Goal: Task Accomplishment & Management: Manage account settings

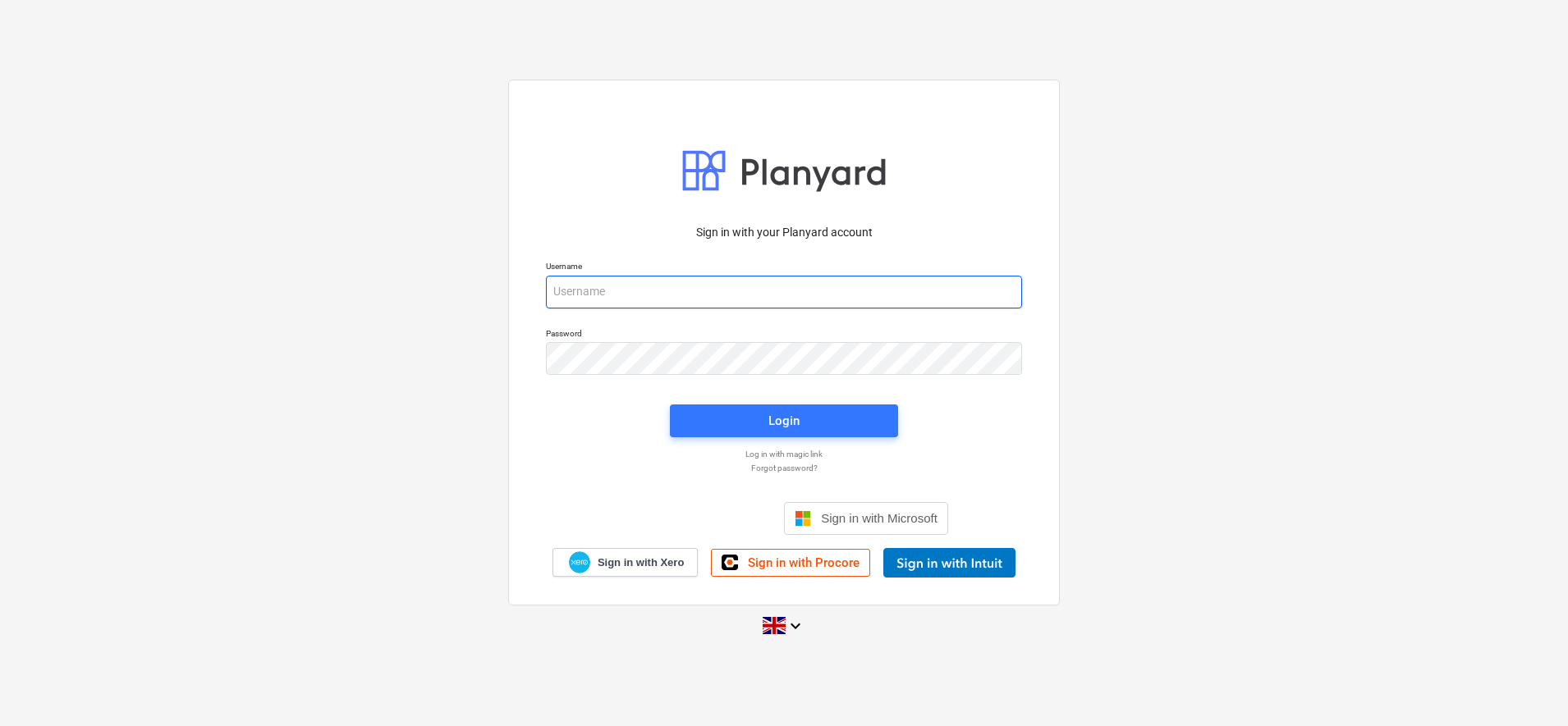
type input "[PERSON_NAME][EMAIL_ADDRESS][DOMAIN_NAME]"
click at [747, 434] on button "Login" at bounding box center [784, 421] width 228 height 33
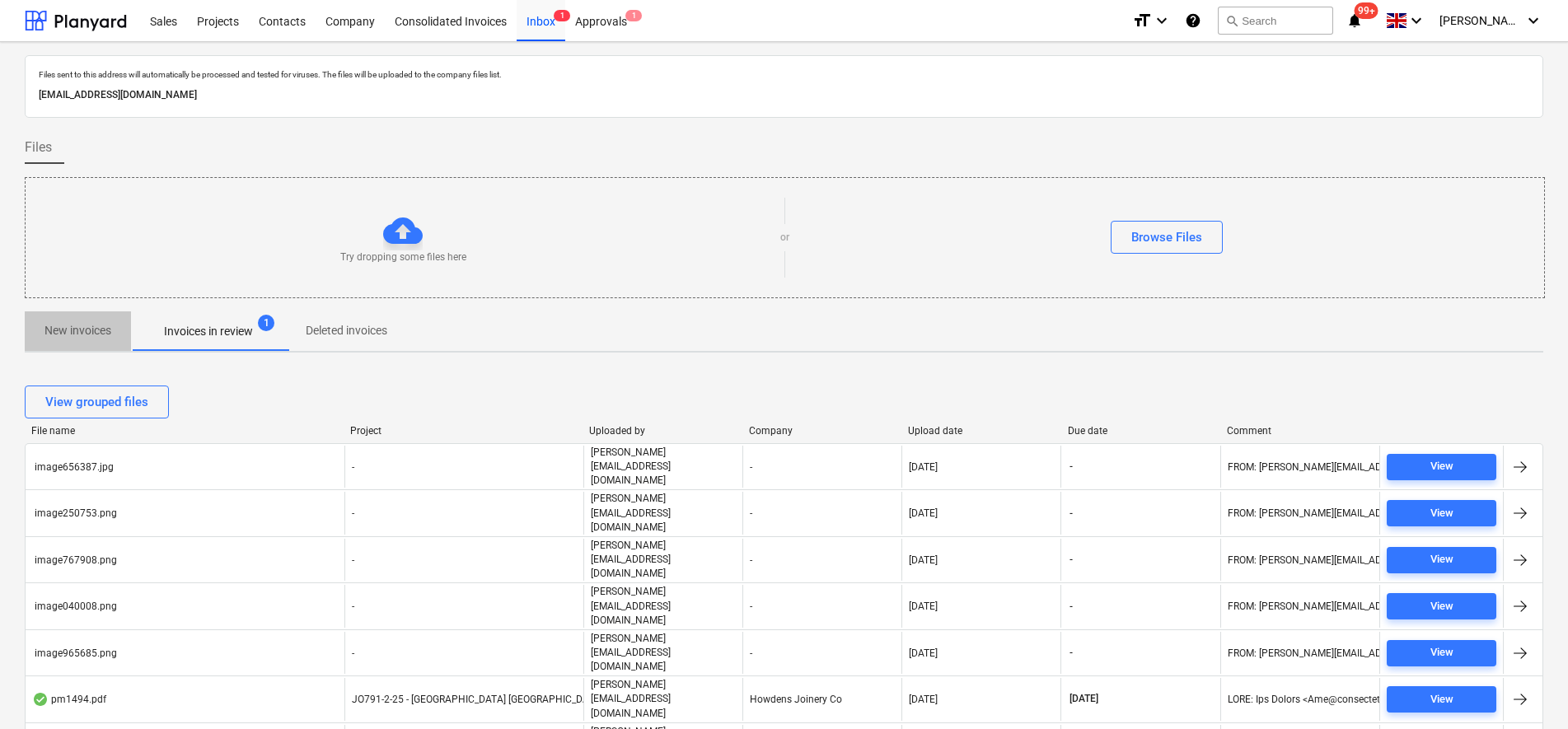
click at [81, 331] on p "New invoices" at bounding box center [78, 330] width 66 height 17
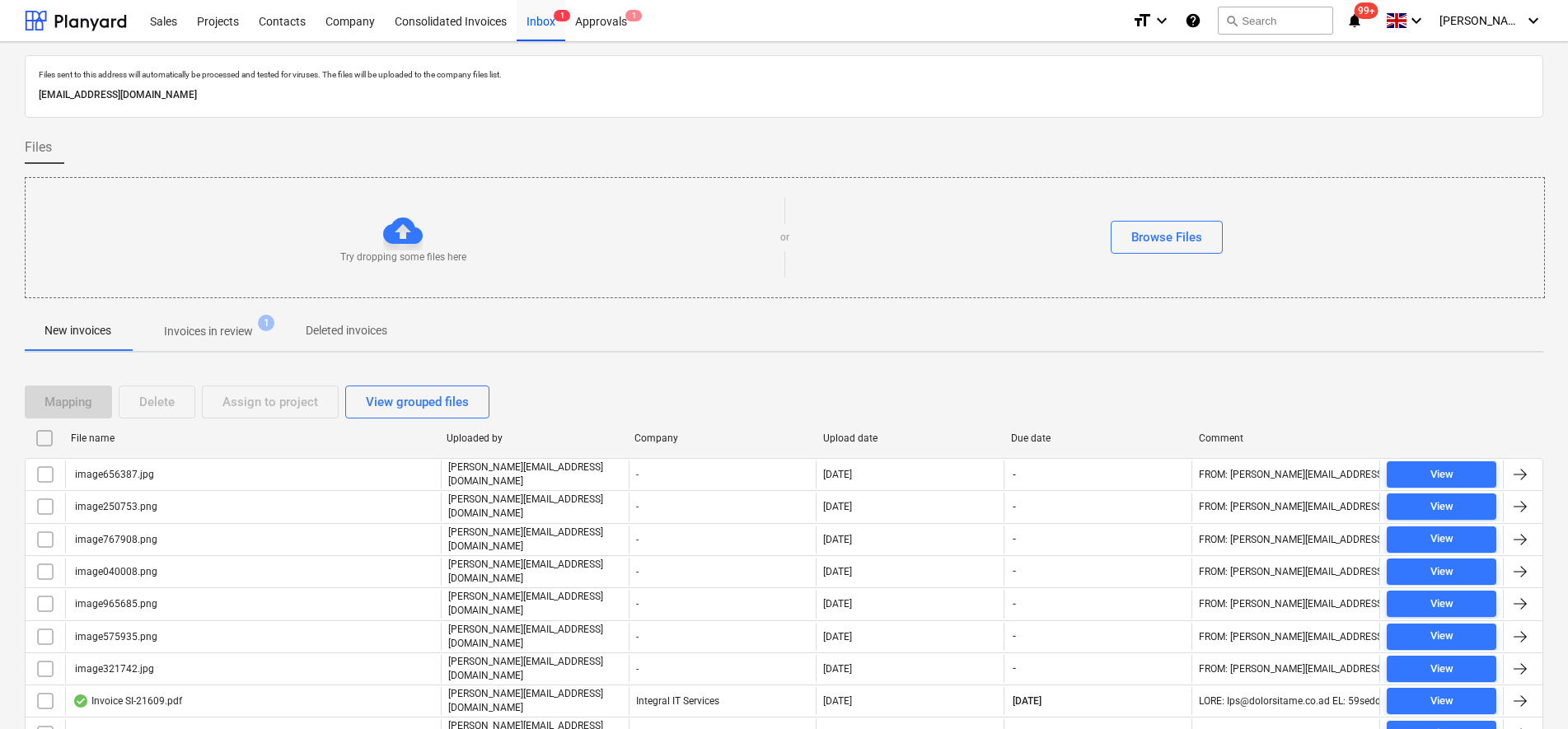
scroll to position [103, 0]
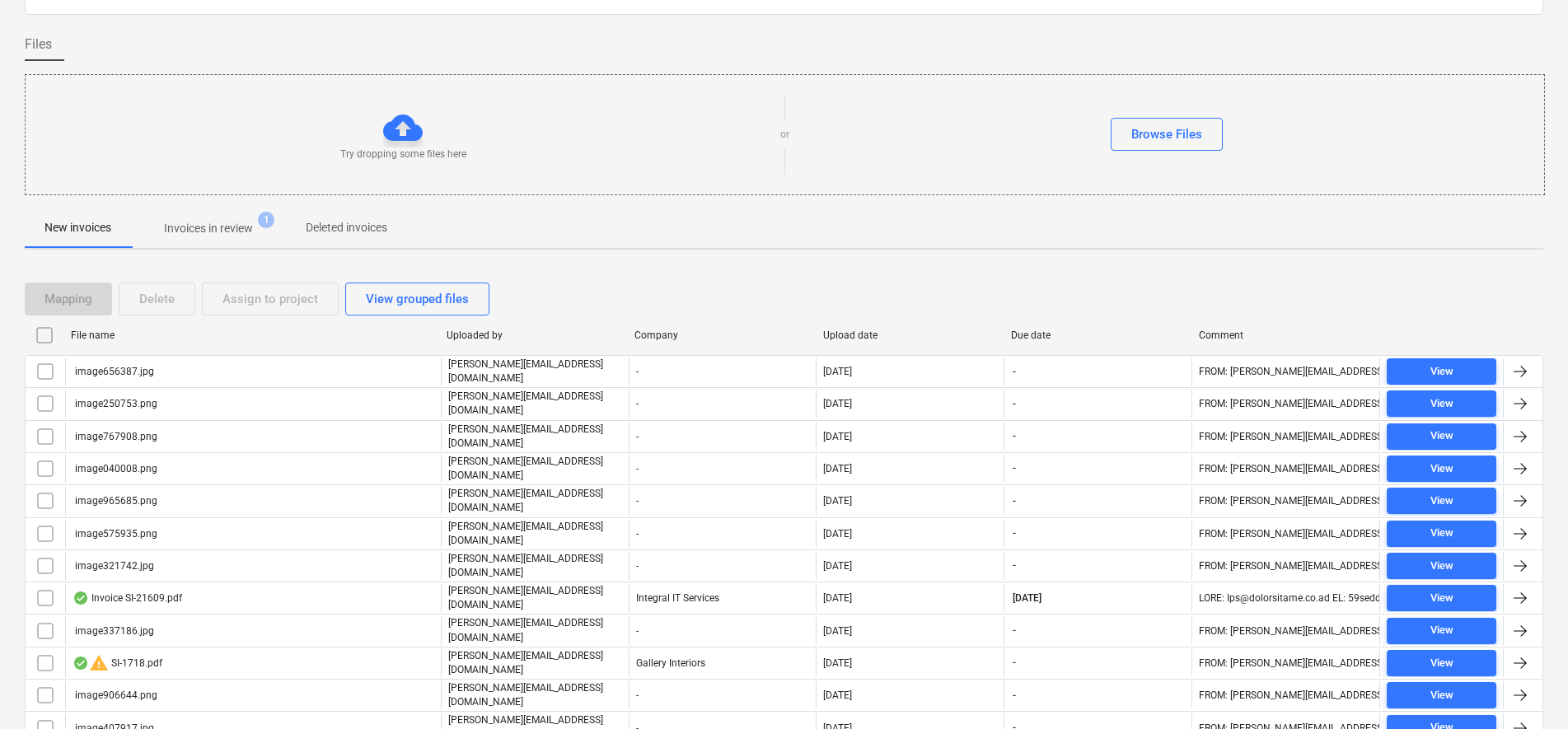
click at [51, 334] on input "checkbox" at bounding box center [45, 335] width 27 height 27
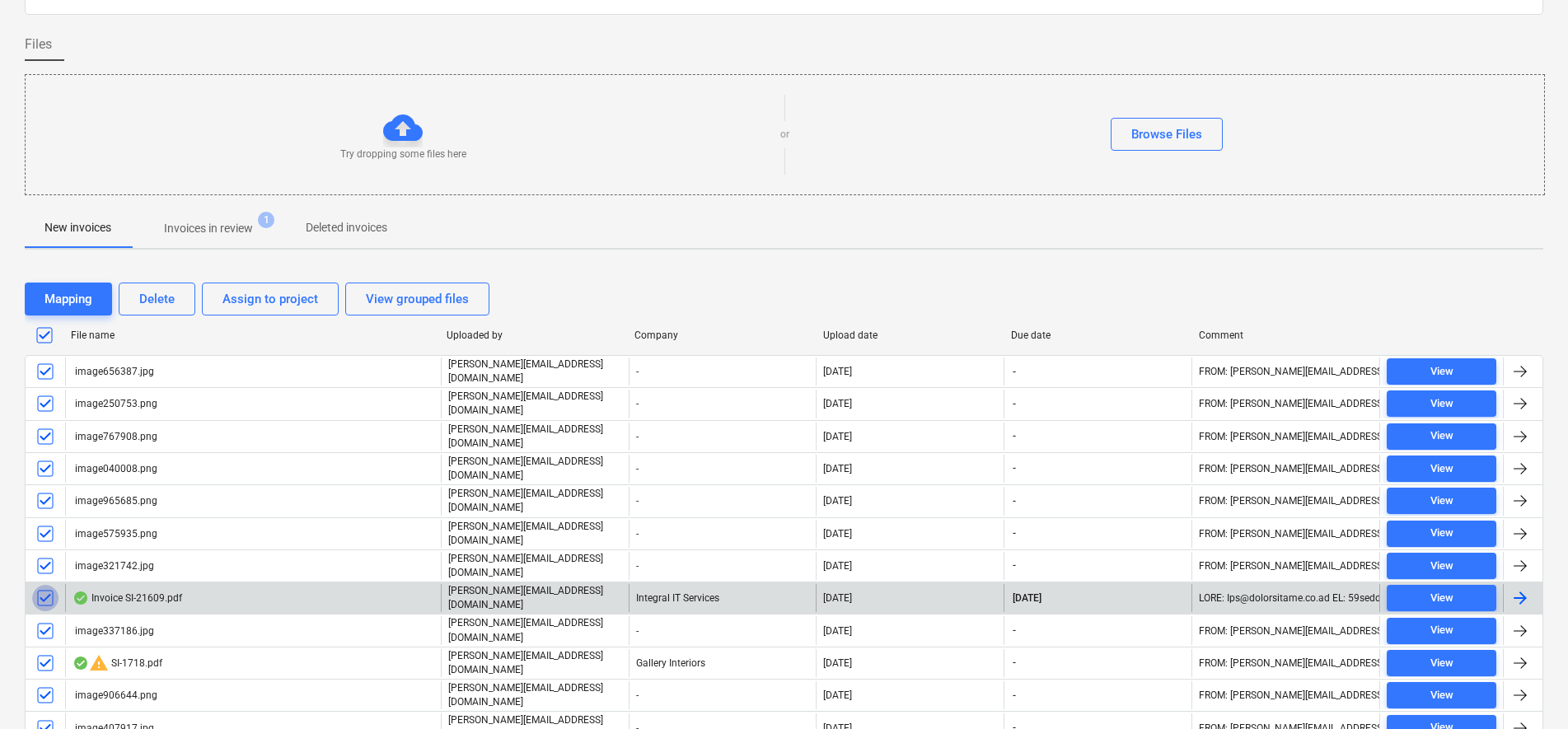
click at [53, 585] on input "checkbox" at bounding box center [46, 599] width 27 height 27
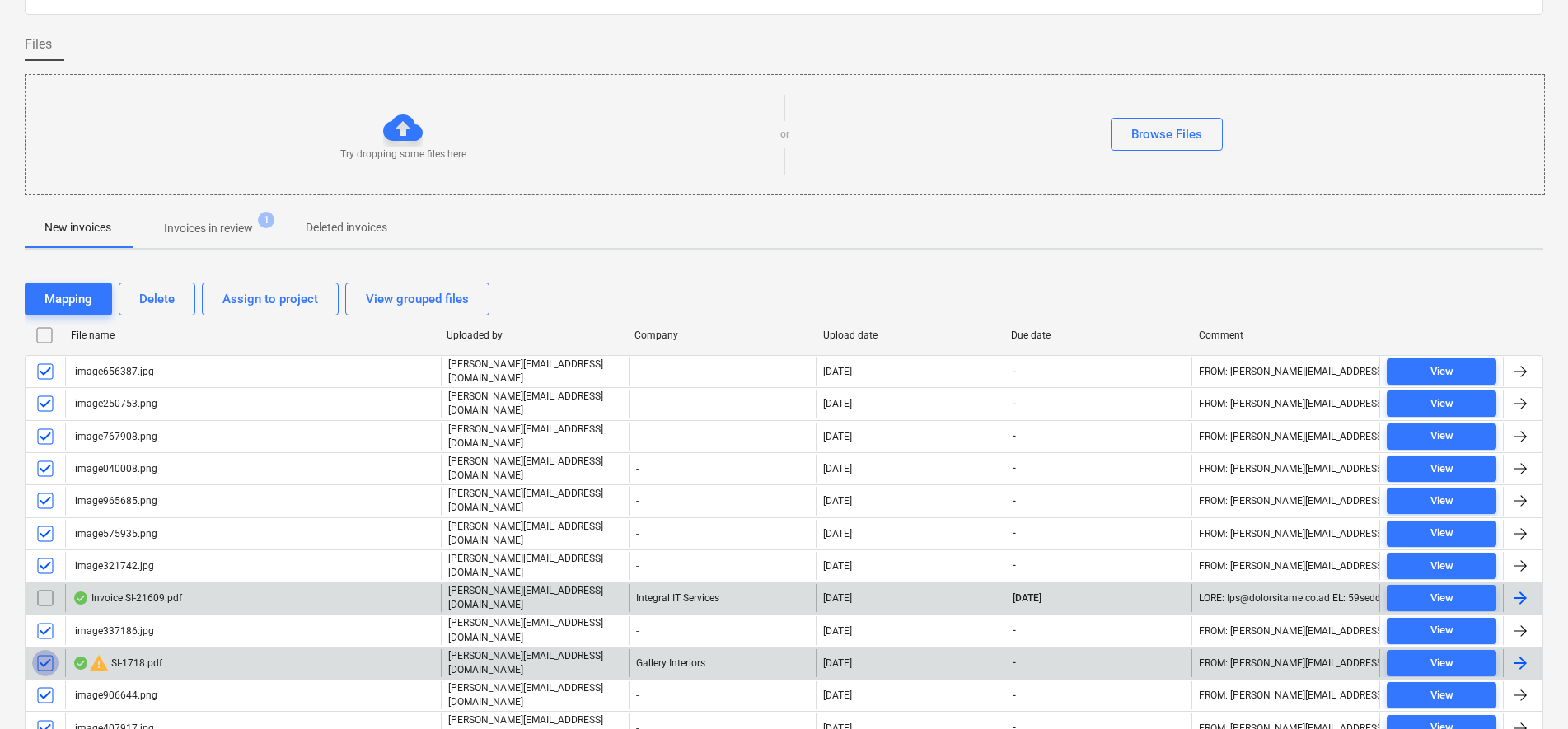
click at [50, 650] on input "checkbox" at bounding box center [46, 663] width 27 height 27
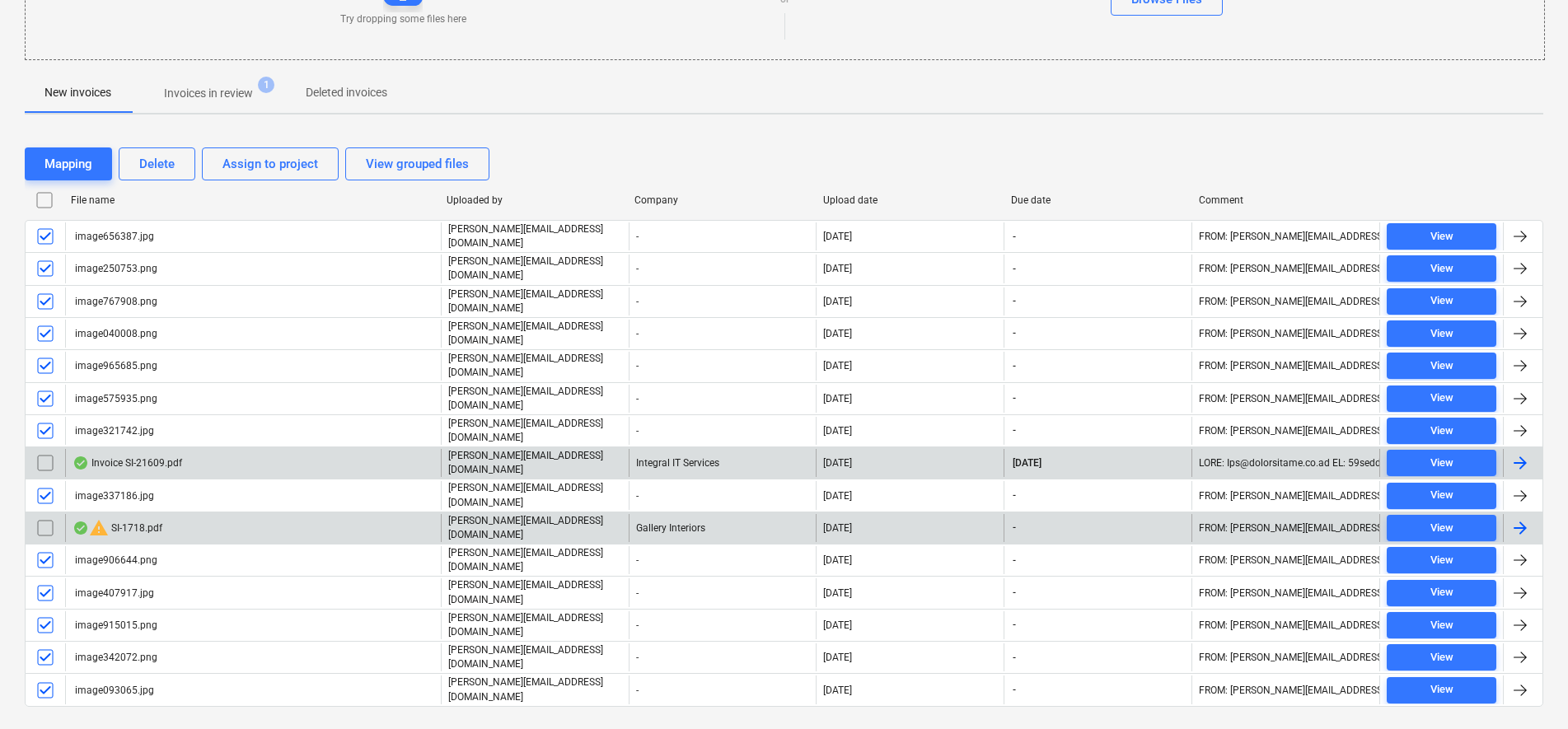
scroll to position [247, 0]
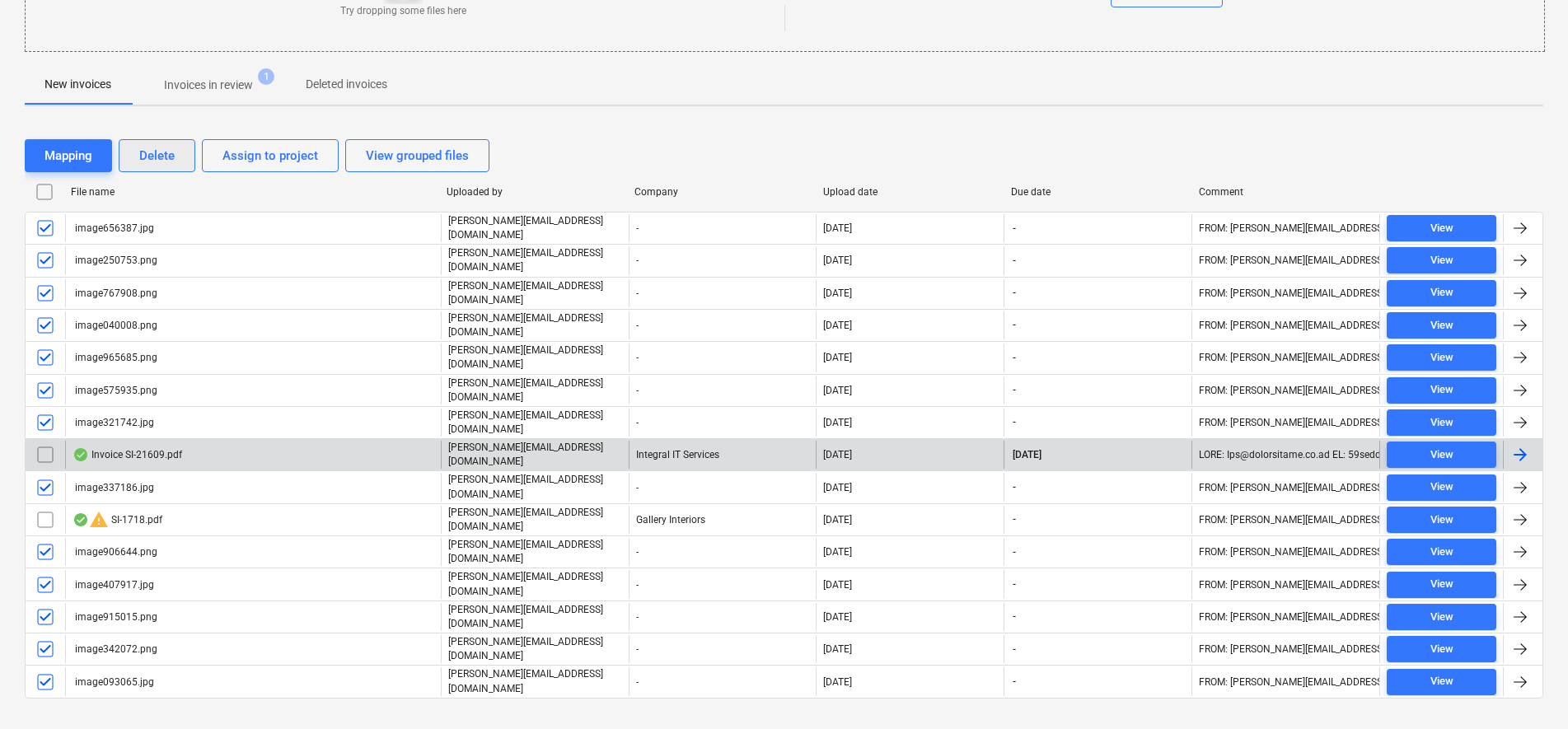
click at [135, 163] on button "Delete" at bounding box center [157, 156] width 76 height 33
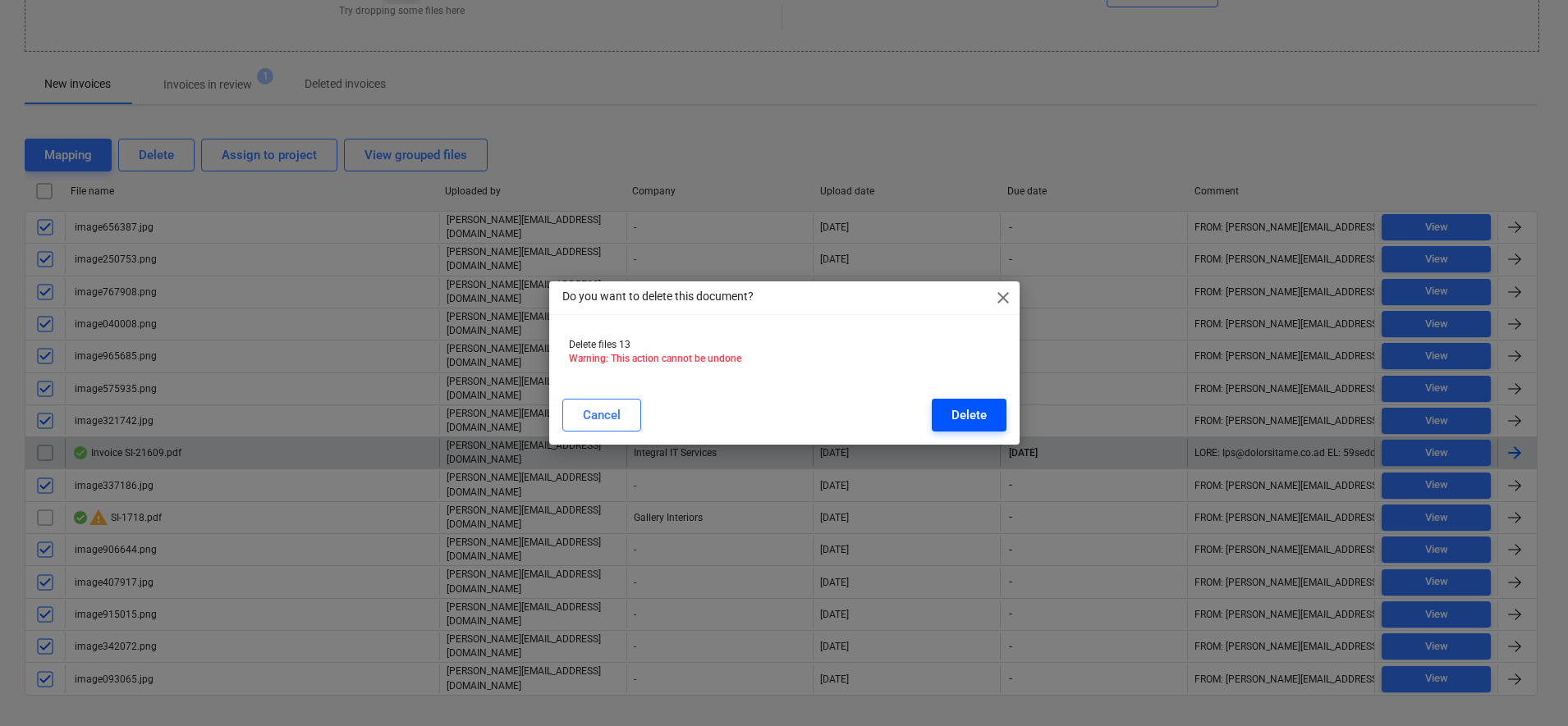
click at [949, 399] on div "Cancel Delete" at bounding box center [784, 415] width 464 height 46
click at [952, 408] on div "Delete" at bounding box center [969, 415] width 36 height 21
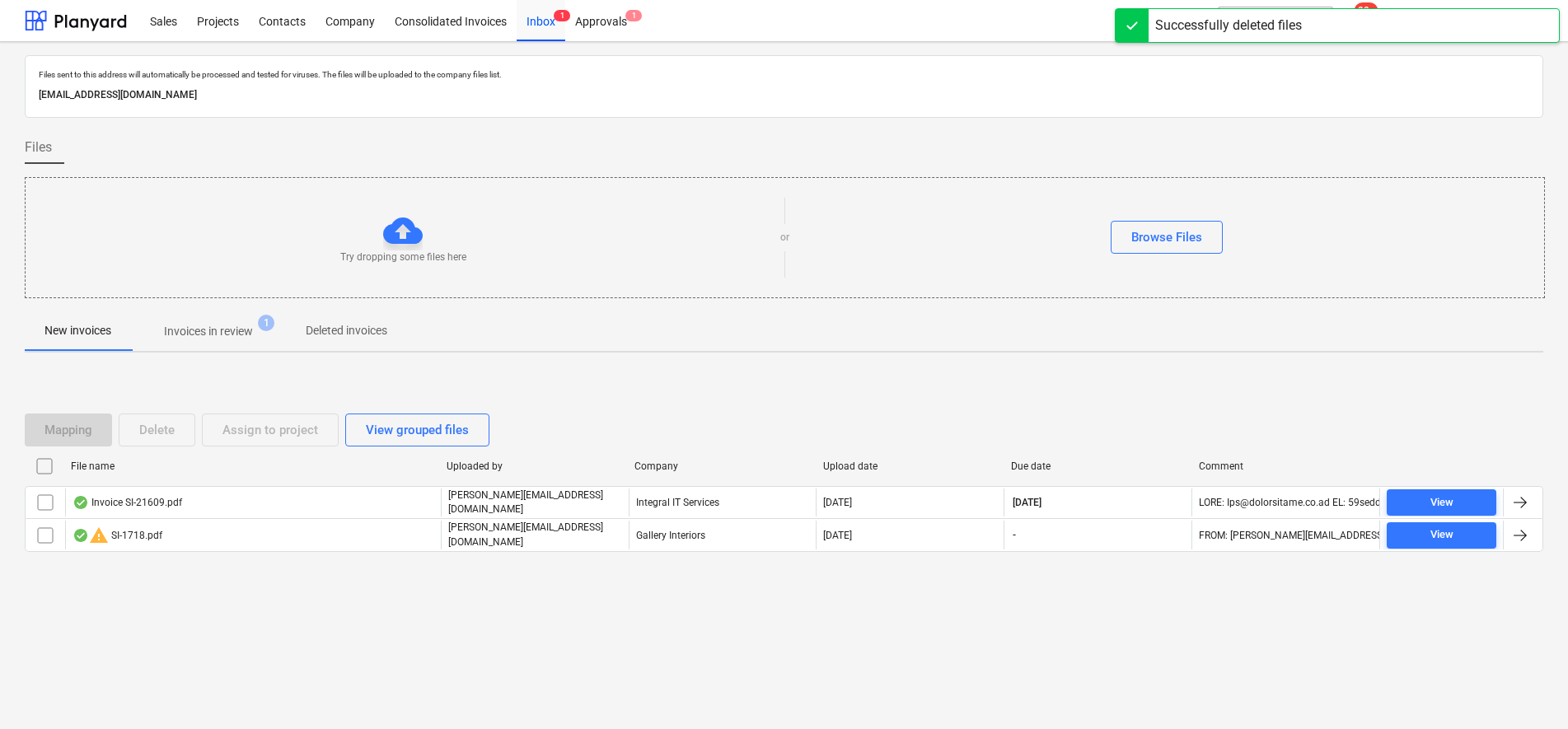
scroll to position [0, 0]
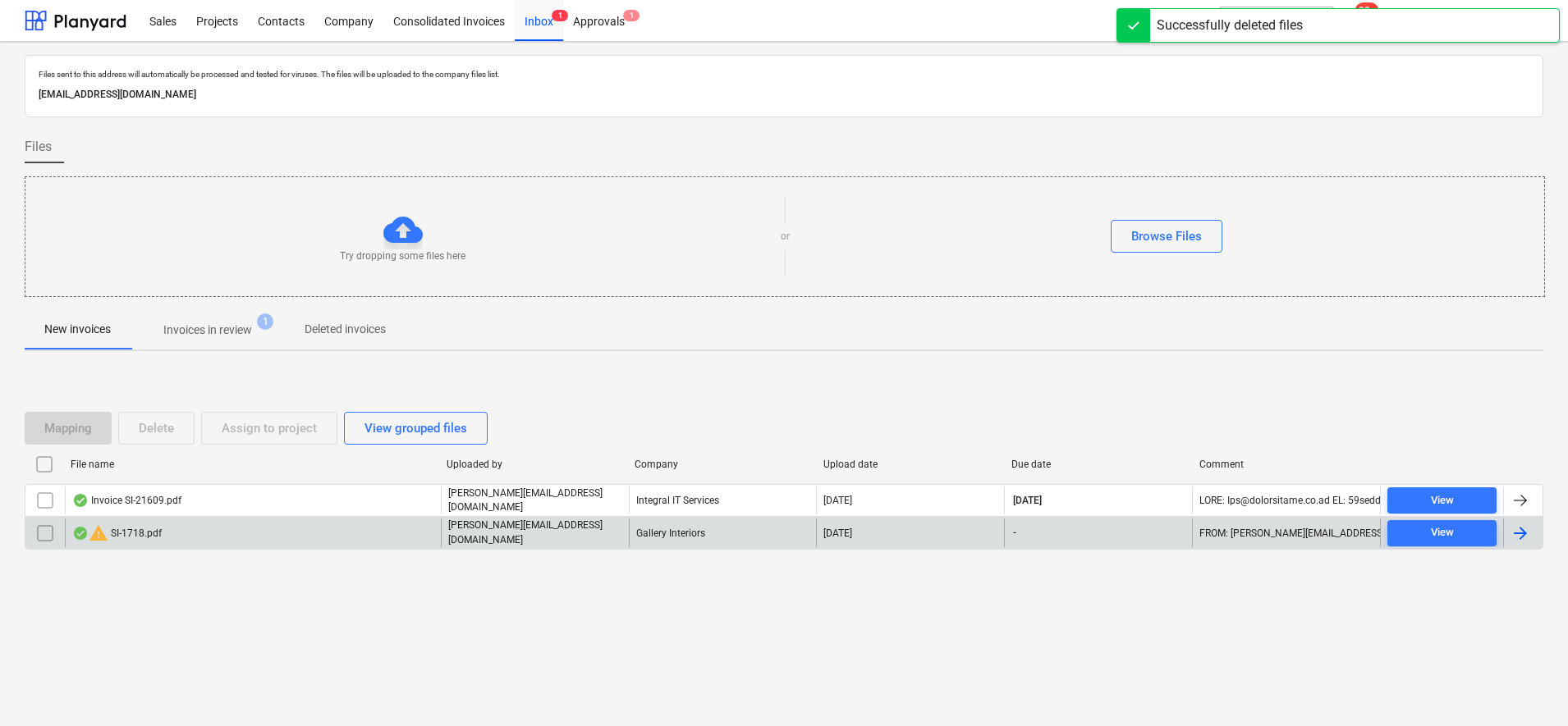
click at [153, 532] on div "warning SI-1718.pdf" at bounding box center [117, 533] width 89 height 20
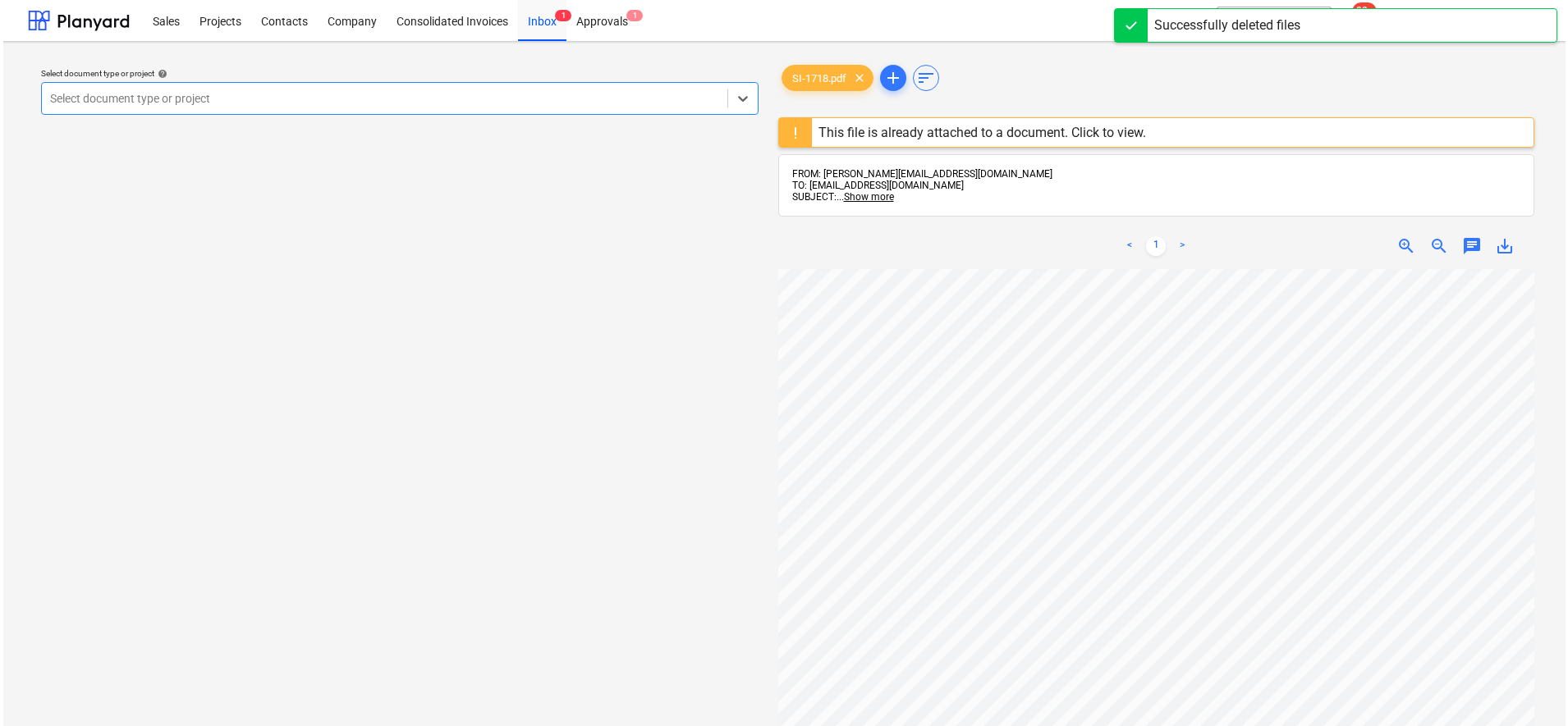
scroll to position [308, 0]
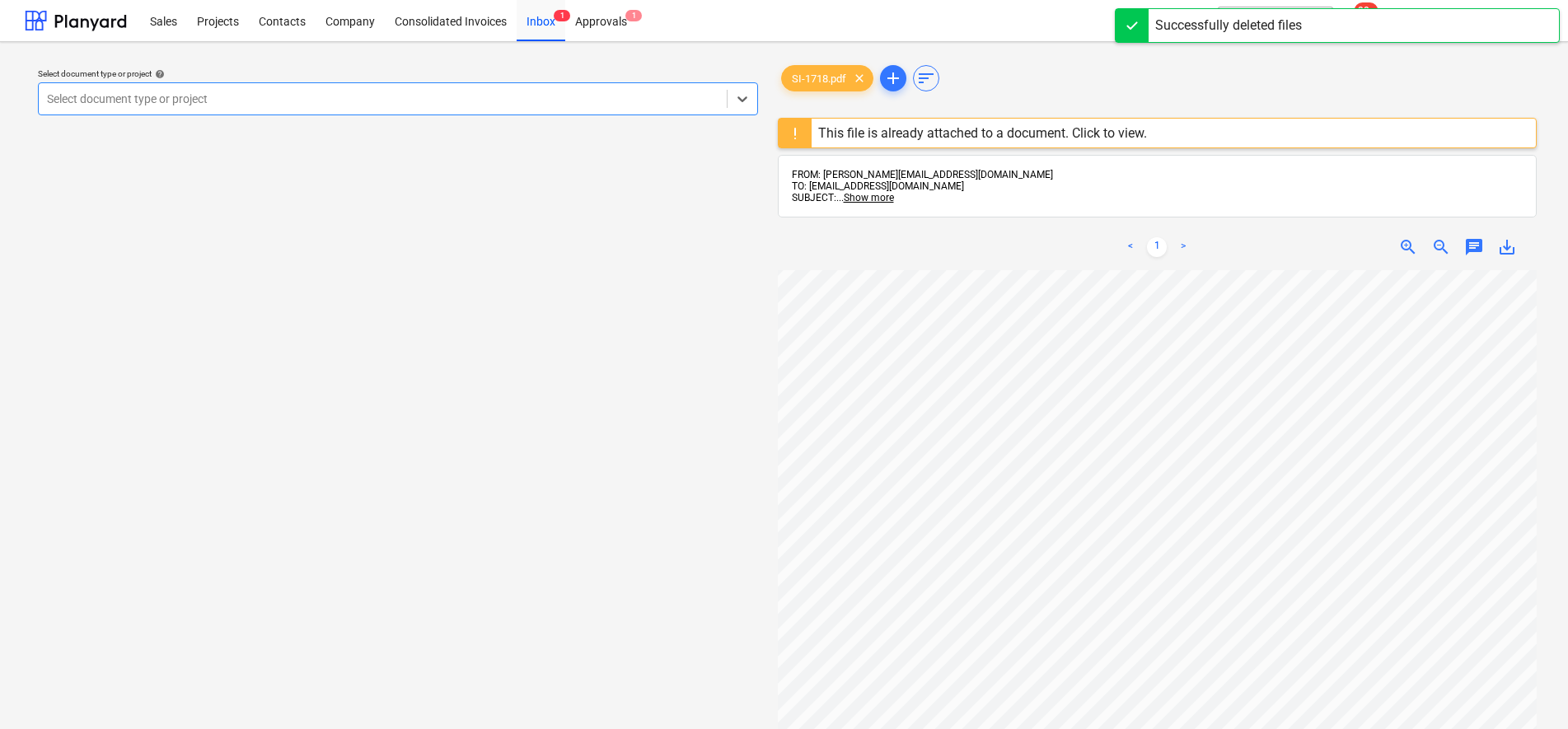
click at [992, 139] on div "This file is already attached to a document. Click to view." at bounding box center [982, 133] width 329 height 16
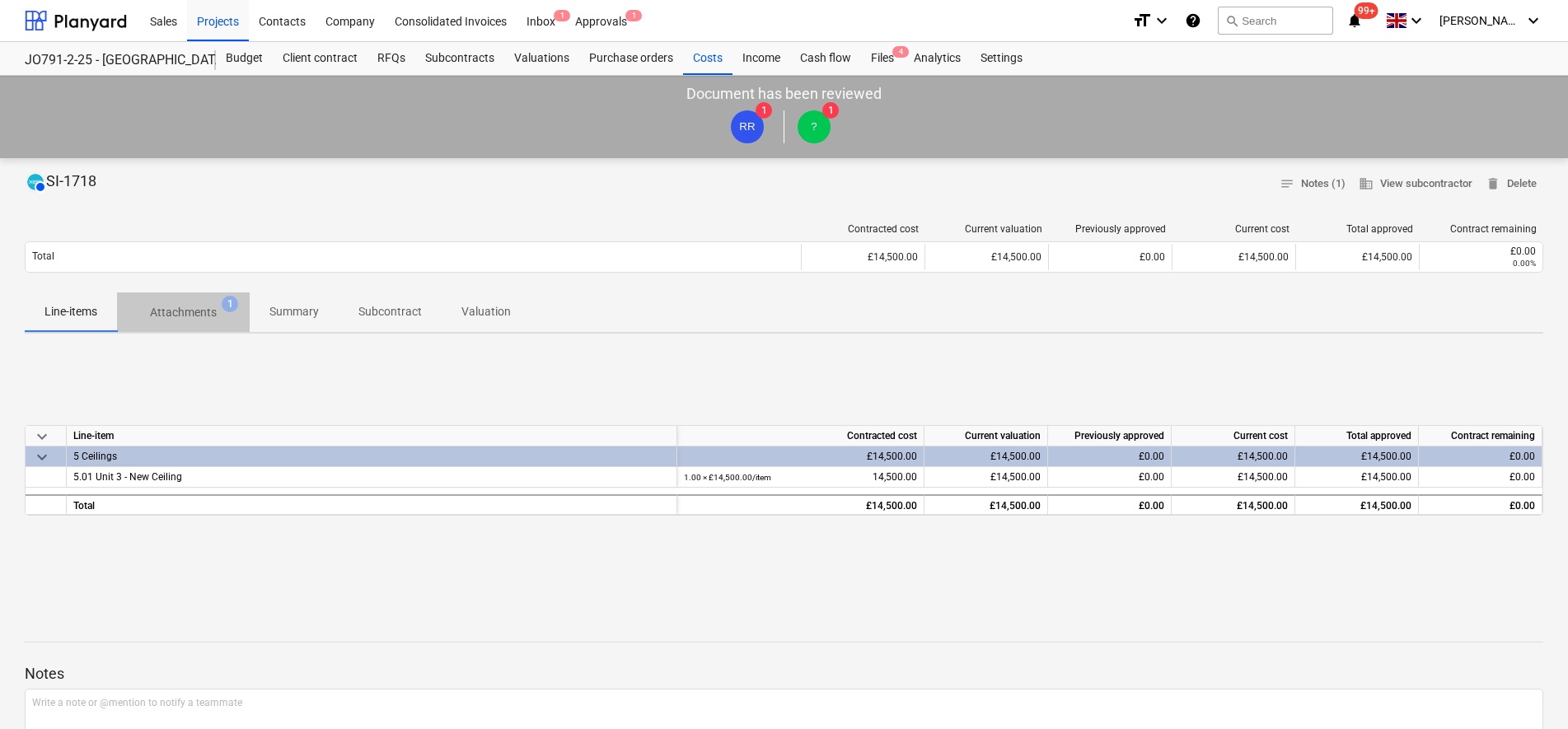
click at [183, 320] on p "Attachments" at bounding box center [184, 312] width 66 height 17
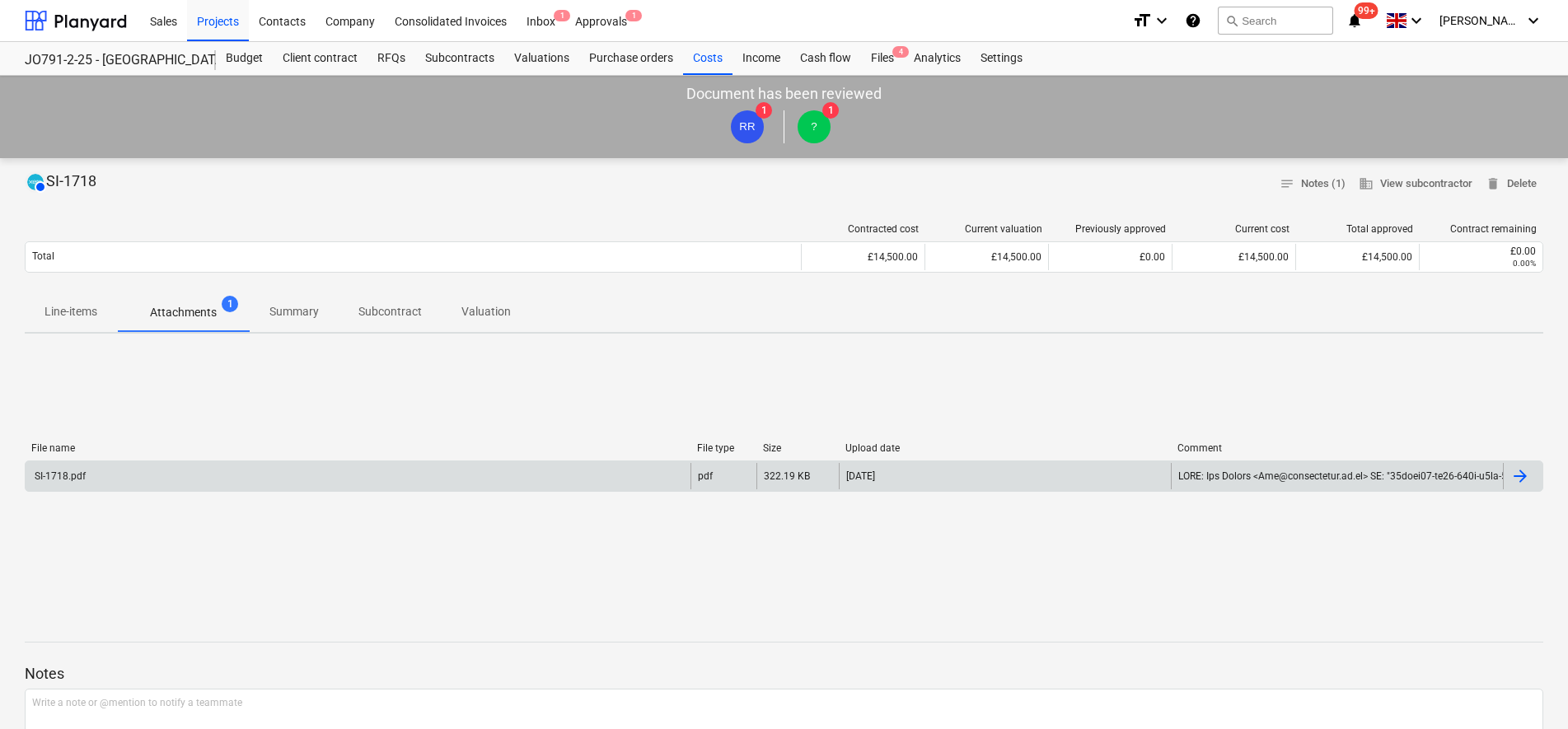
click at [218, 491] on div "SI-1718.pdf pdf 322.19 KB [DATE]" at bounding box center [784, 477] width 1519 height 32
click at [56, 480] on div "SI-1718.pdf" at bounding box center [59, 477] width 53 height 12
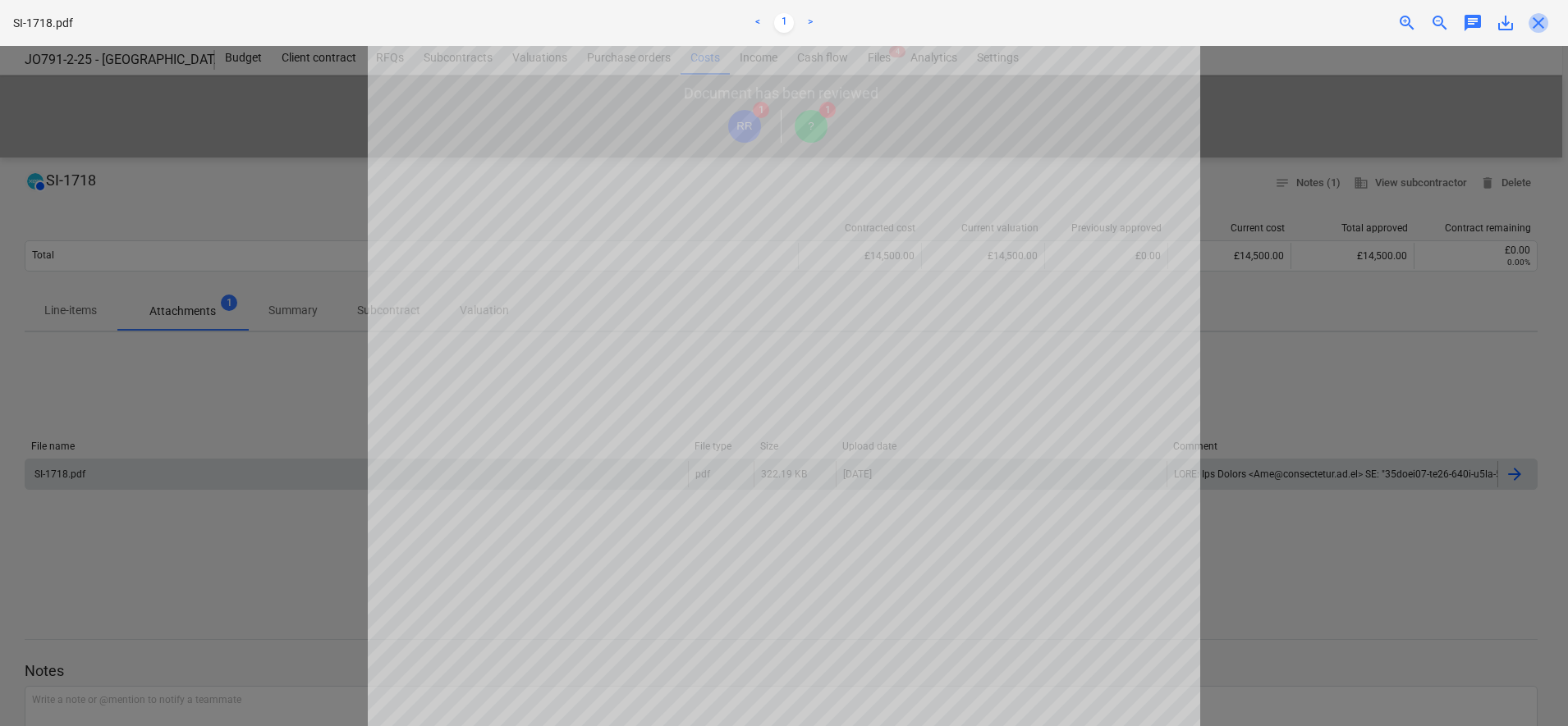
click at [1539, 30] on span "close" at bounding box center [1539, 23] width 20 height 20
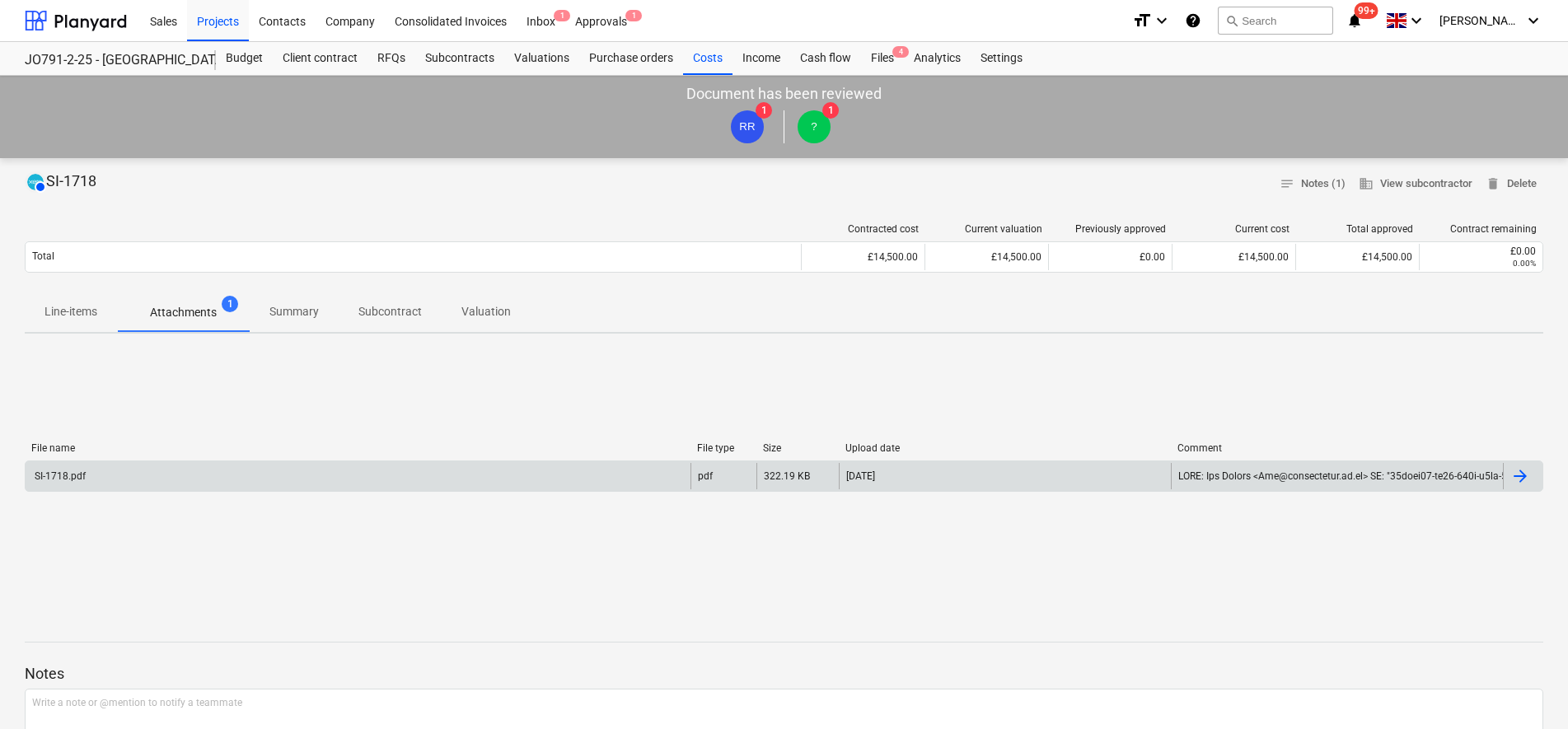
click at [86, 311] on p "Line-items" at bounding box center [71, 311] width 53 height 17
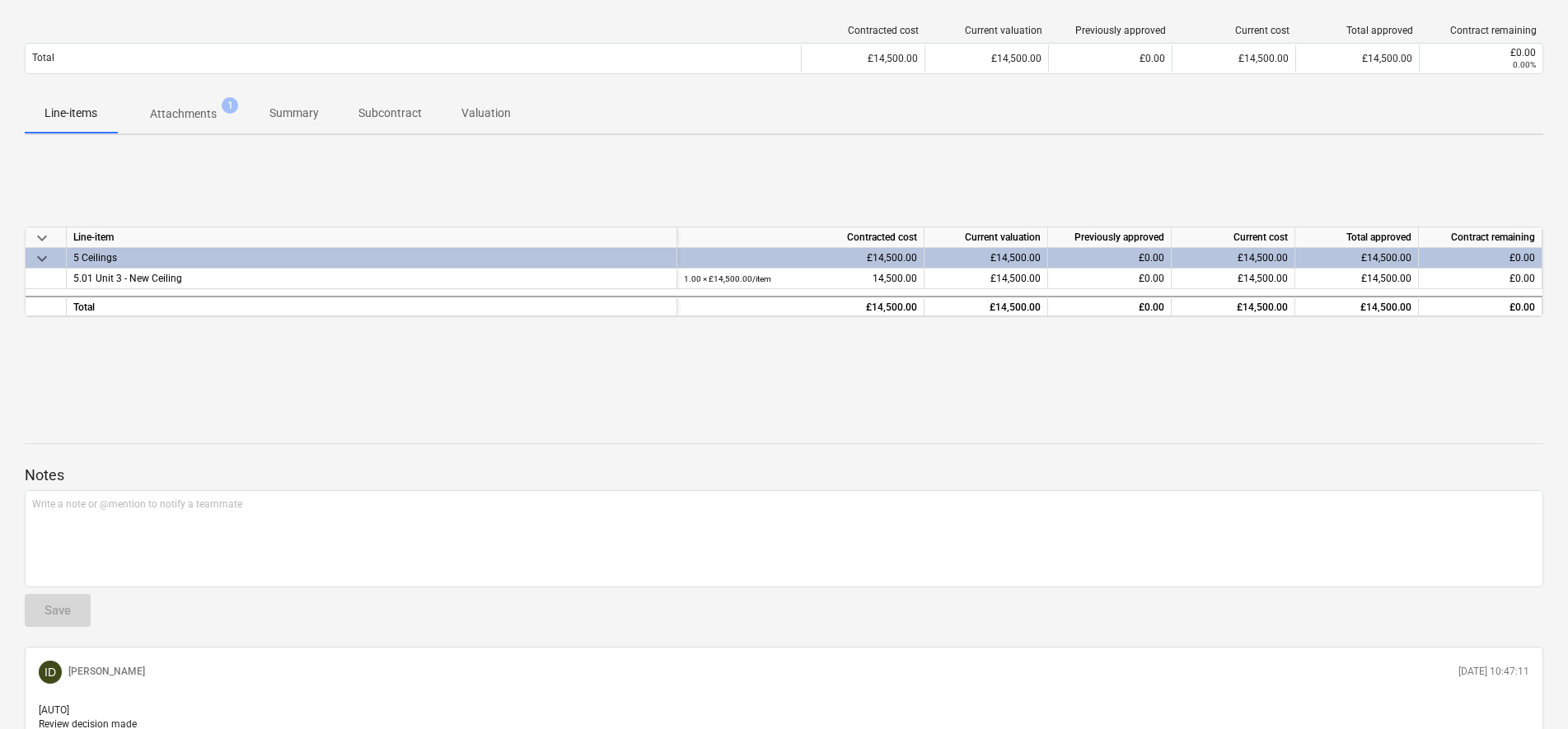
scroll to position [206, 0]
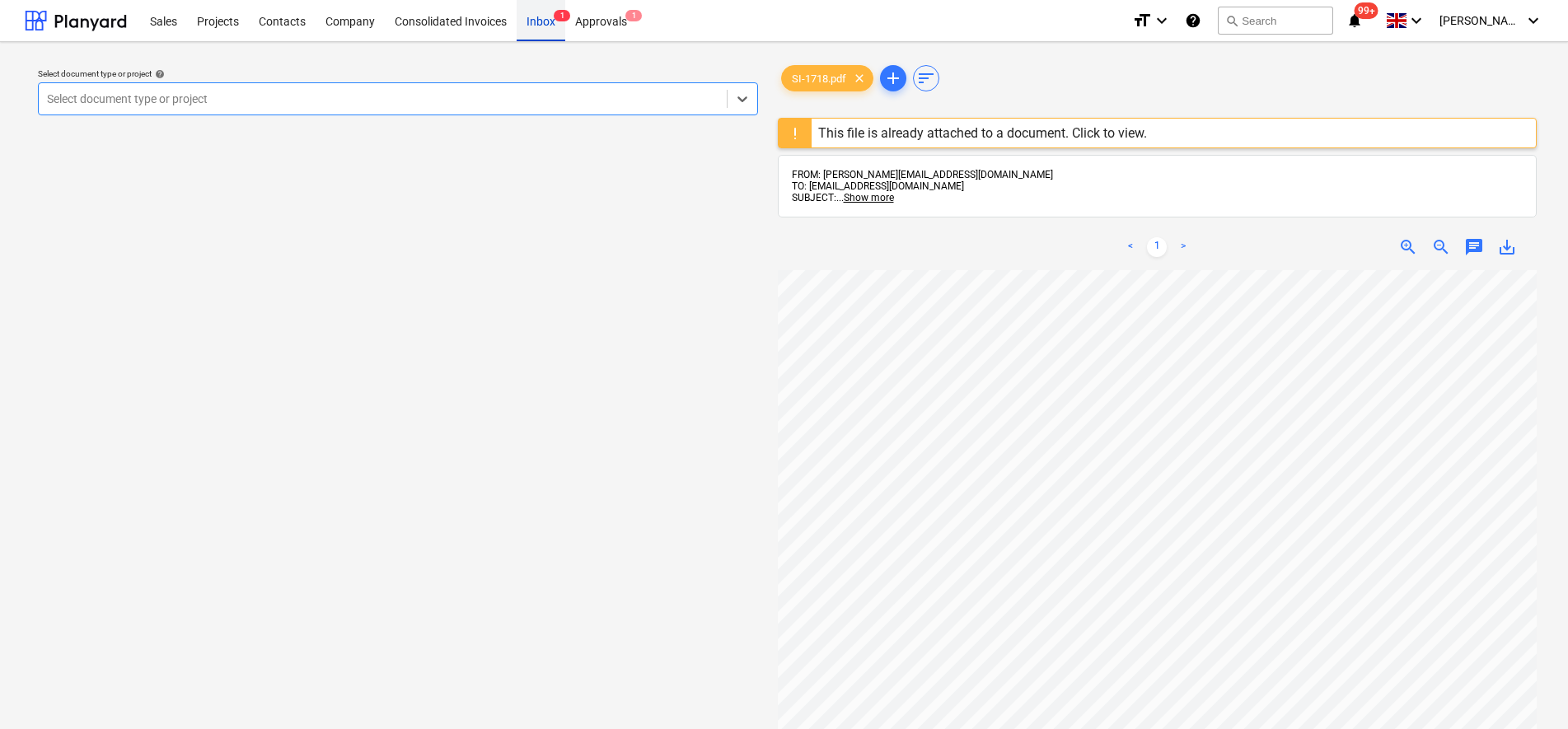
click at [531, 31] on div "Inbox 1" at bounding box center [541, 20] width 49 height 42
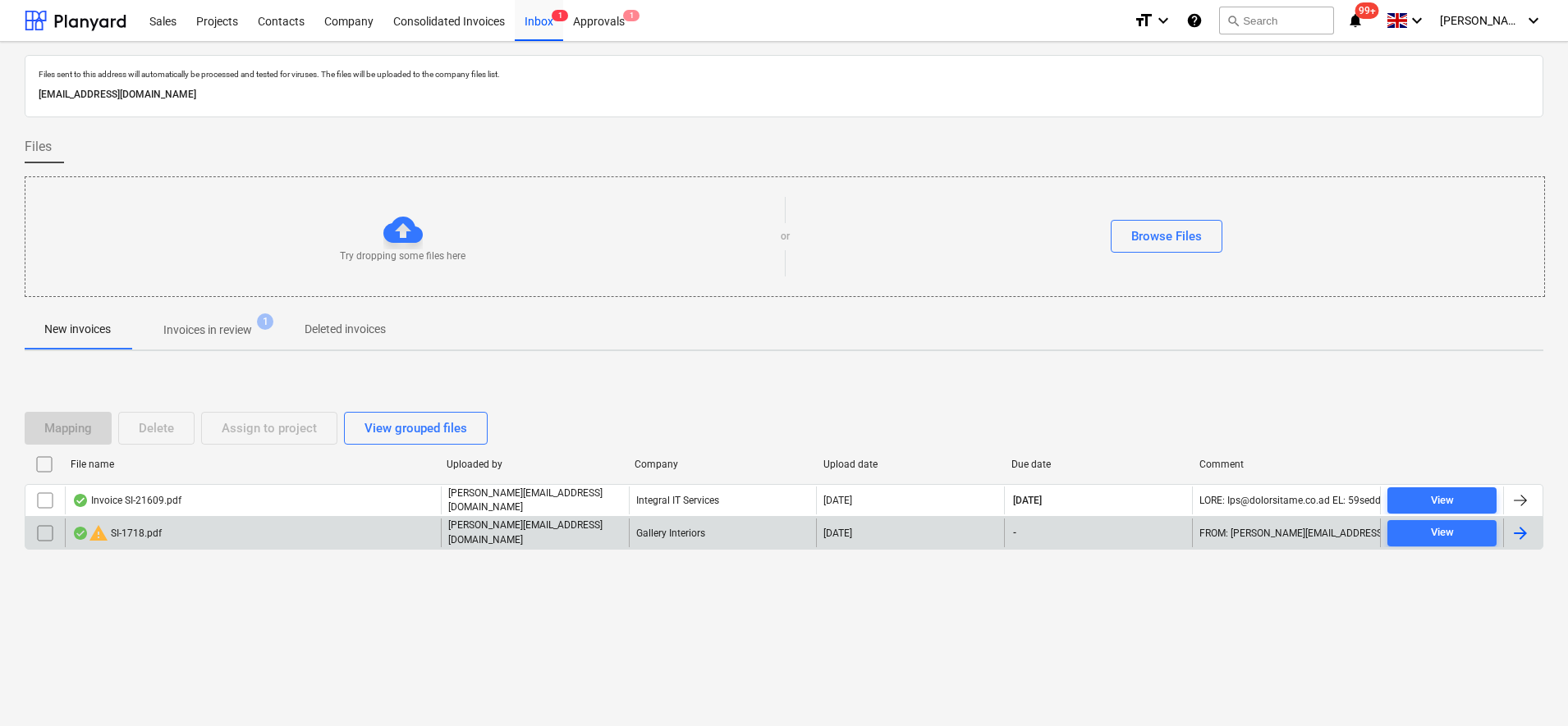
click at [50, 534] on input "checkbox" at bounding box center [46, 533] width 26 height 26
click at [167, 421] on div "Delete" at bounding box center [156, 428] width 36 height 21
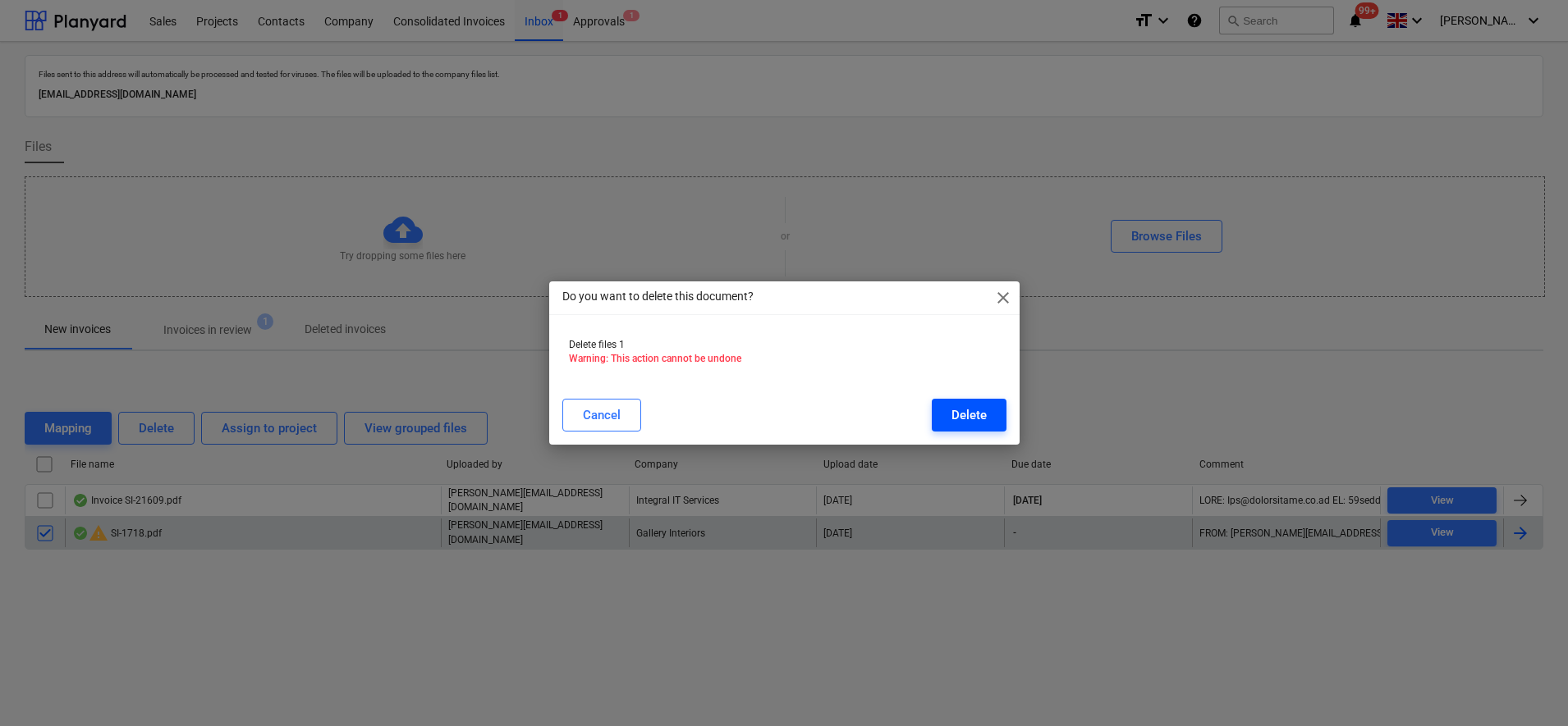
click at [967, 399] on button "Delete" at bounding box center [969, 415] width 74 height 33
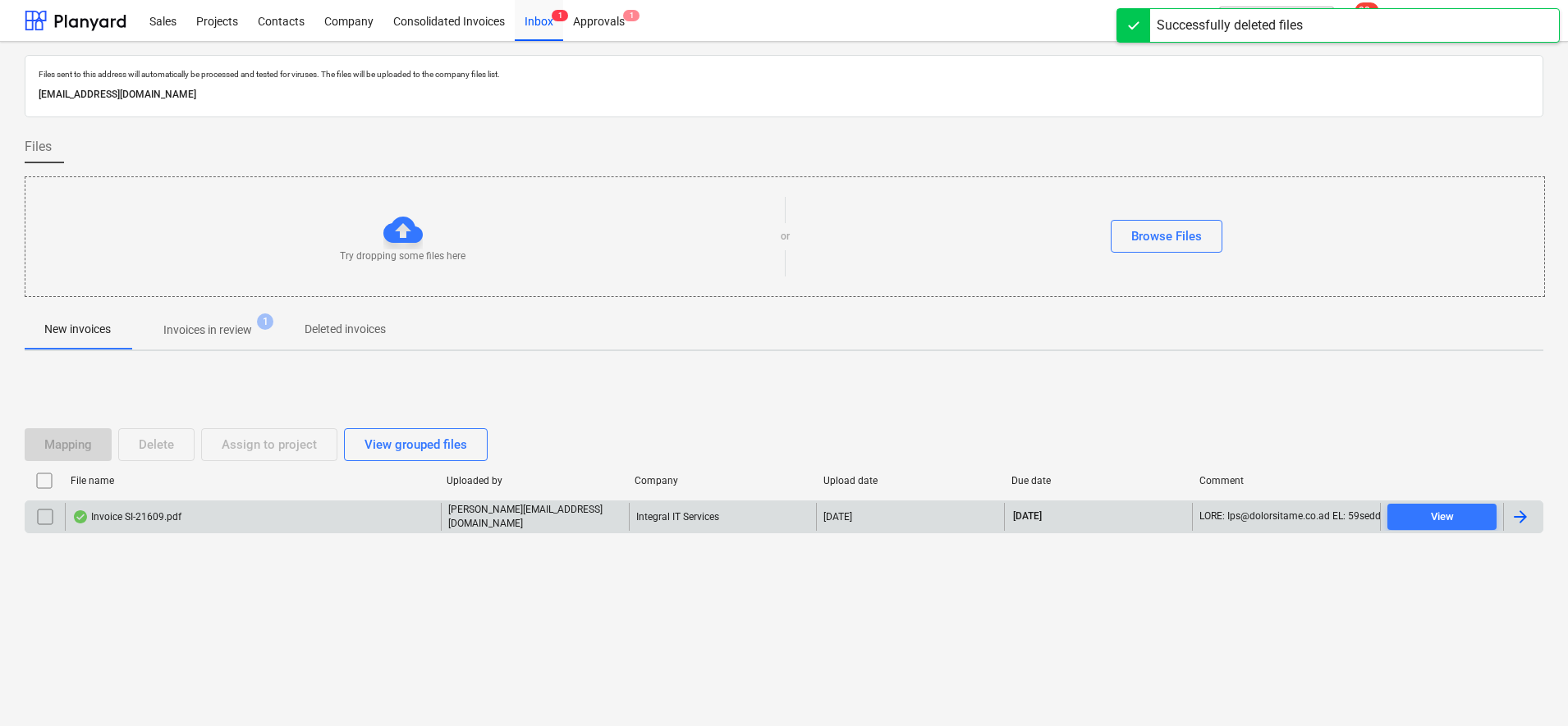
click at [170, 528] on div "Invoice SI-21609.pdf" at bounding box center [252, 517] width 376 height 28
